Goal: Information Seeking & Learning: Learn about a topic

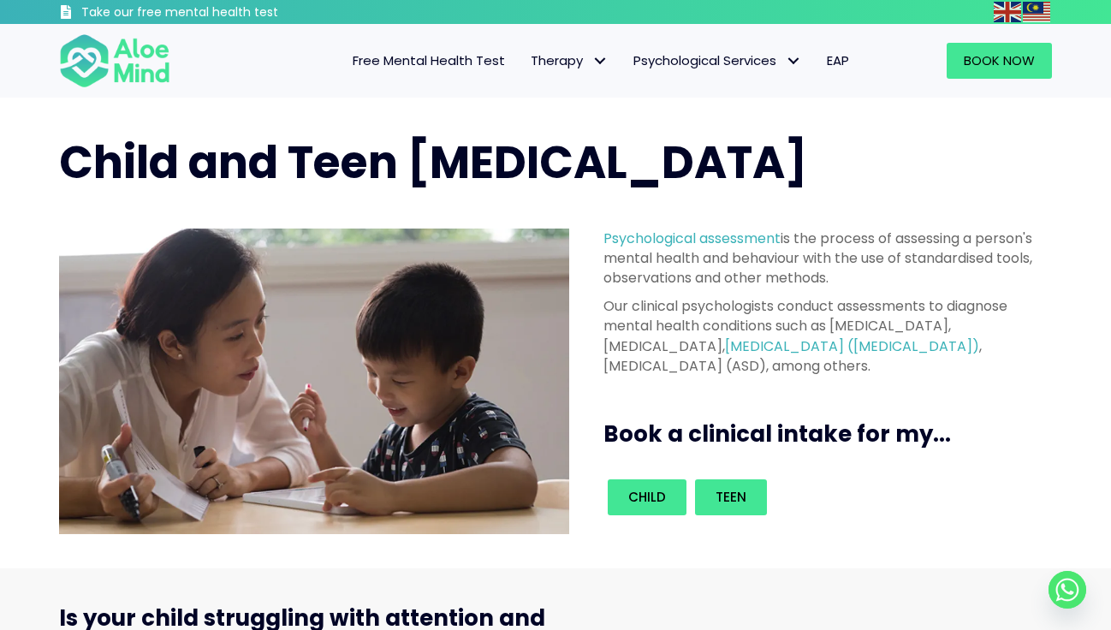
click at [455, 56] on span "Free Mental Health Test" at bounding box center [429, 60] width 152 height 18
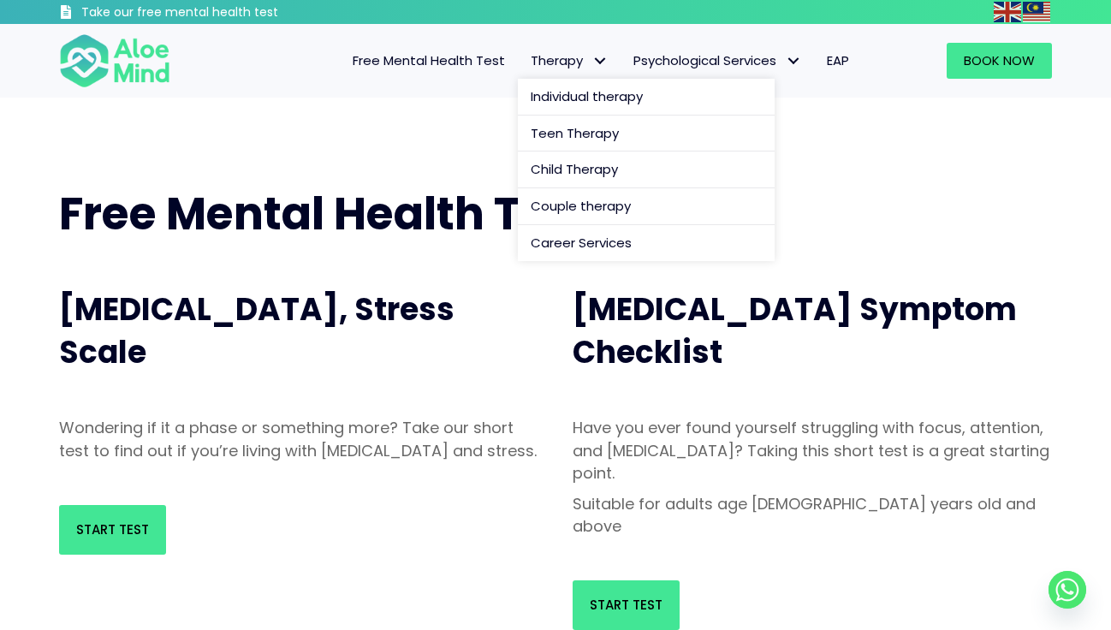
click at [549, 51] on span "Therapy" at bounding box center [569, 60] width 77 height 18
click at [559, 93] on span "Individual therapy" at bounding box center [587, 96] width 112 height 18
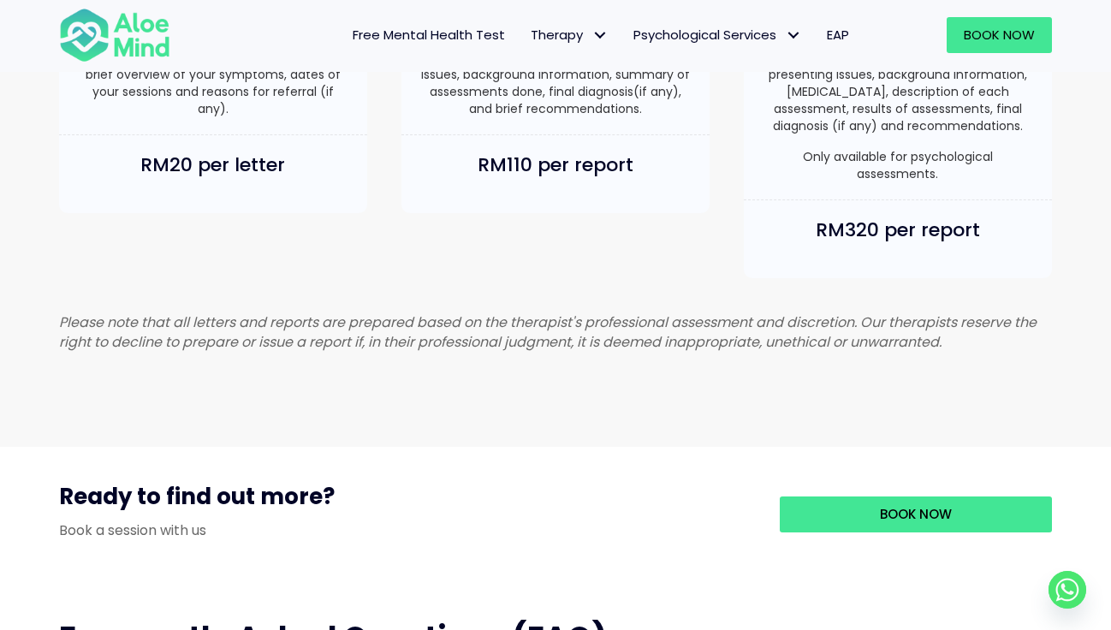
scroll to position [1310, 0]
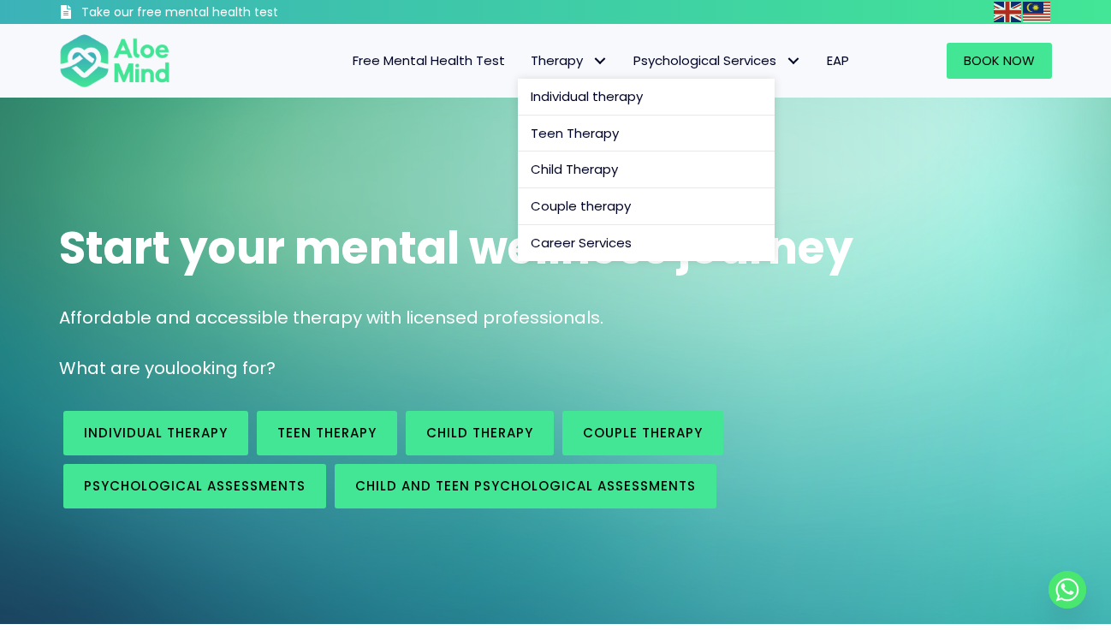
click at [568, 54] on span "Therapy" at bounding box center [569, 60] width 77 height 18
click at [575, 105] on span "Individual therapy" at bounding box center [587, 96] width 112 height 18
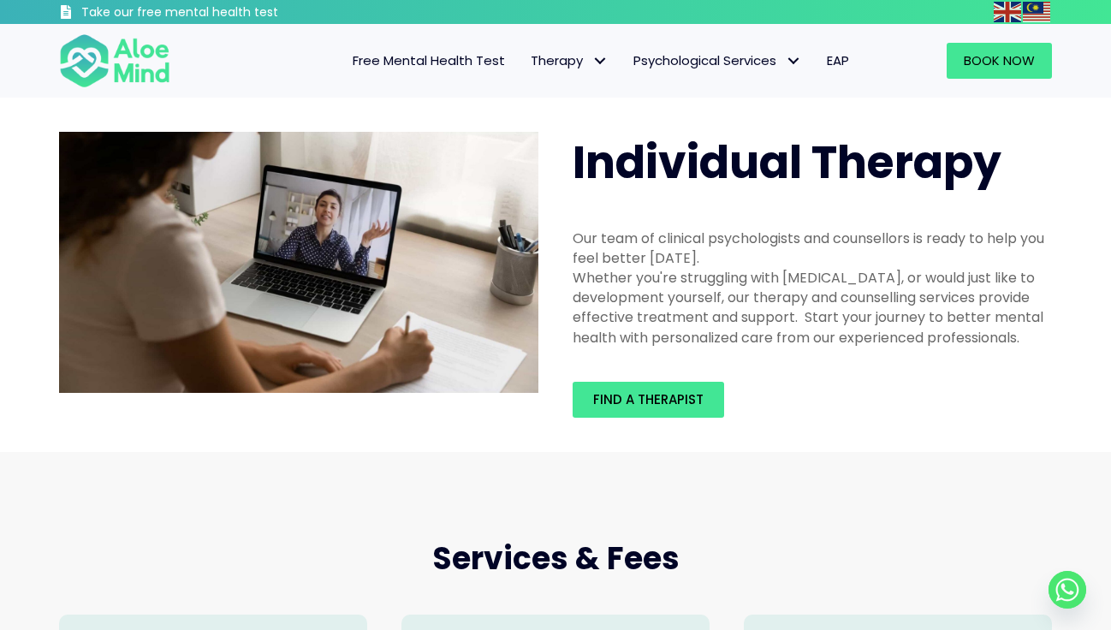
click at [847, 64] on span "EAP" at bounding box center [838, 60] width 22 height 18
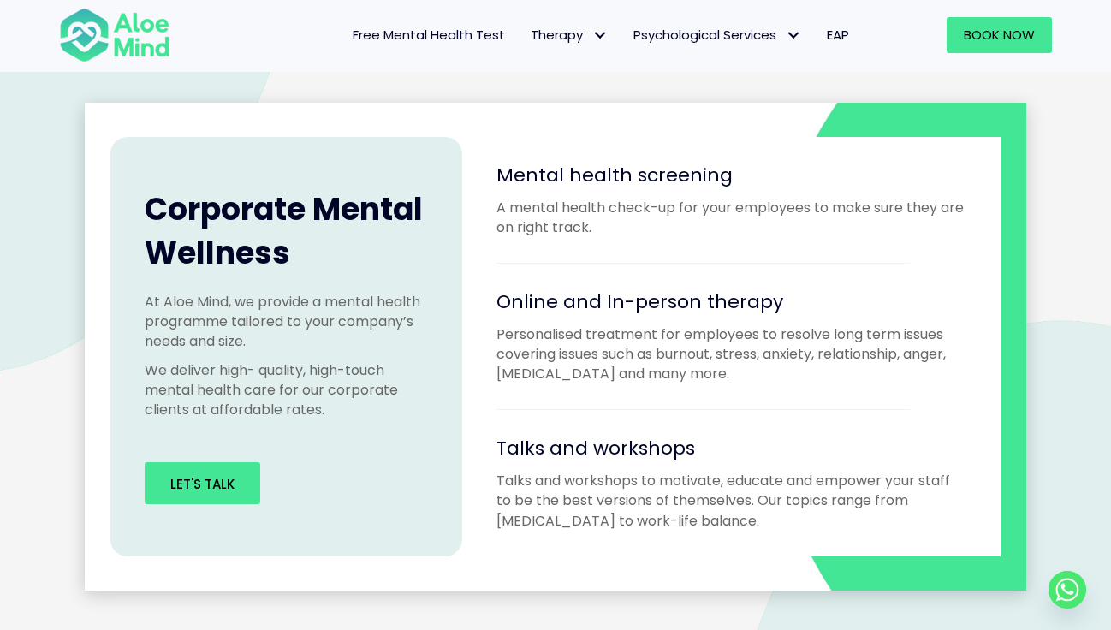
scroll to position [1516, 0]
